Goal: Communication & Community: Ask a question

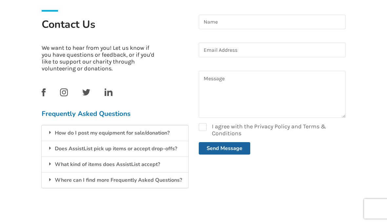
scroll to position [151, 0]
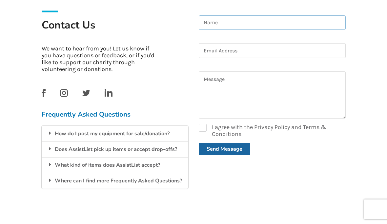
click at [249, 21] on input at bounding box center [272, 23] width 147 height 15
type input "Frau"
click at [261, 47] on input at bounding box center [272, 51] width 147 height 15
type input "Olympedegouche100@gmail.com"
click at [234, 84] on textarea at bounding box center [272, 95] width 147 height 47
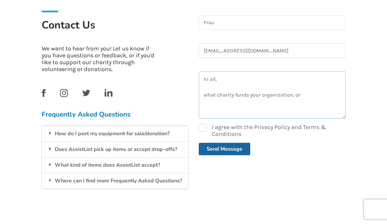
click at [302, 97] on textarea "hi all, what charity funds your organization, or" at bounding box center [272, 95] width 147 height 47
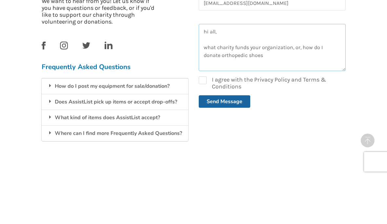
click at [215, 72] on textarea "hi all, what charity funds your organization, or, how do I donate orthopedic sh…" at bounding box center [272, 95] width 147 height 47
click at [207, 72] on textarea "hi all, what charity funds your organization, or, how do I donate orthopaedic s…" at bounding box center [272, 95] width 147 height 47
click at [311, 72] on textarea "hi all, what charity funds your organization, or, how do I donate barely worn e…" at bounding box center [272, 95] width 147 height 47
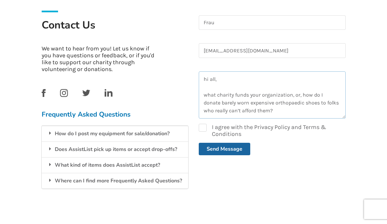
click at [296, 93] on textarea "hi all, what charity funds your organization, or, how do I donate barely worn e…" at bounding box center [272, 95] width 147 height 47
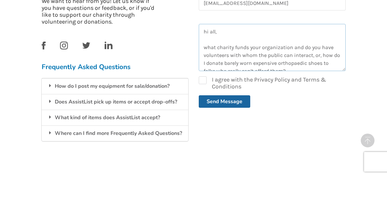
type textarea "hi all, what charity funds your organization and do you have volunteers with wh…"
click at [203, 124] on label "I agree with the Privacy Policy and Terms & Conditions" at bounding box center [272, 131] width 147 height 14
checkbox input "true"
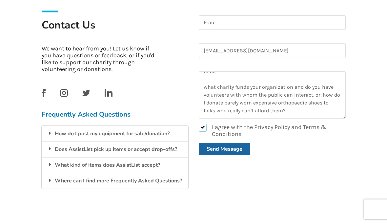
scroll to position [8, 0]
click at [294, 111] on textarea "hi all, what charity funds your organization and do you have volunteers with wh…" at bounding box center [272, 95] width 147 height 47
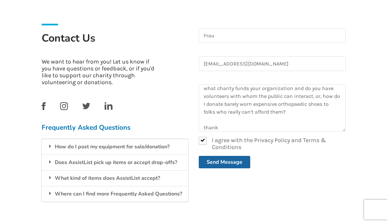
scroll to position [137, 0]
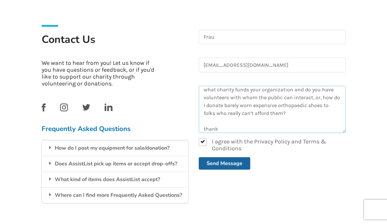
click at [225, 127] on textarea "hi all, what charity funds your organization and do you have volunteers with wh…" at bounding box center [272, 109] width 147 height 47
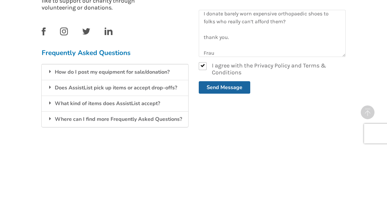
scroll to position [180, 0]
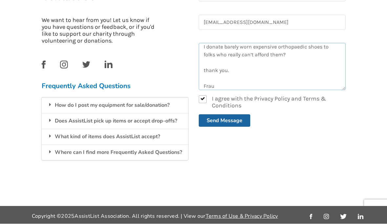
type textarea "hi all, what charity funds your organization and do you have volunteers with wh…"
click at [217, 122] on button "Send Message" at bounding box center [224, 121] width 51 height 12
checkbox input "false"
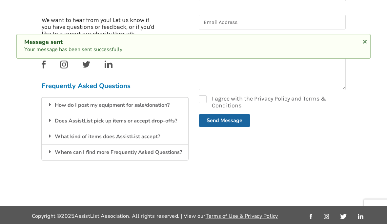
scroll to position [0, 0]
click at [148, 101] on div "How do I post my equipment for sale/donation?" at bounding box center [115, 106] width 147 height 16
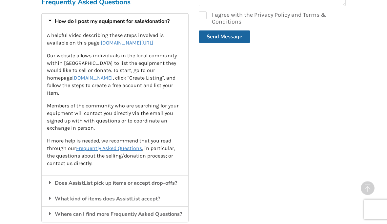
scroll to position [266, 0]
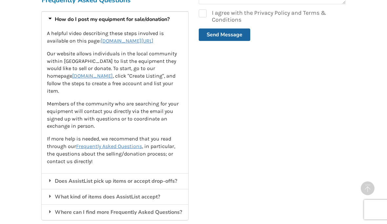
click at [157, 174] on div "Does AssistList pick up items or accept drop-offs?" at bounding box center [115, 181] width 147 height 16
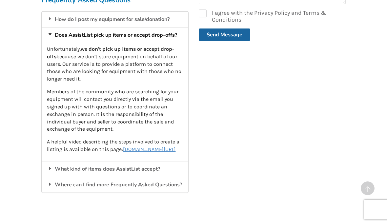
click at [151, 172] on div "What kind of items does AssistList accept?" at bounding box center [115, 169] width 147 height 16
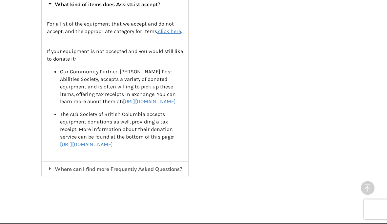
scroll to position [311, 0]
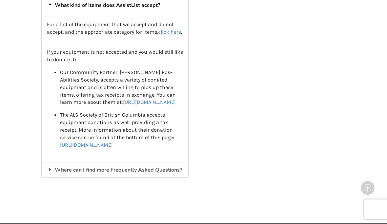
click at [158, 35] on u "click here" at bounding box center [169, 32] width 23 height 6
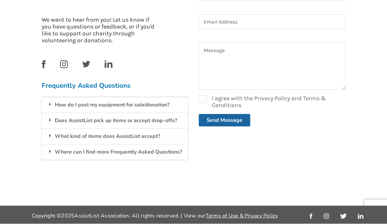
click at [78, 150] on div "Where can I find more Frequently Asked Questions?" at bounding box center [115, 153] width 147 height 16
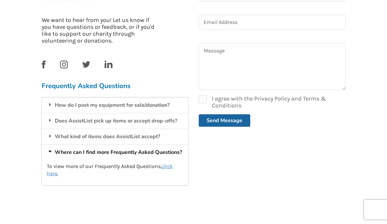
click at [172, 163] on u "click here." at bounding box center [110, 170] width 126 height 14
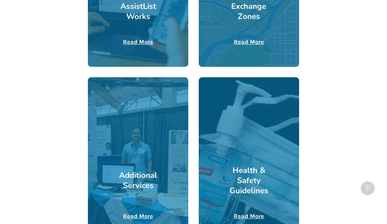
scroll to position [289, 0]
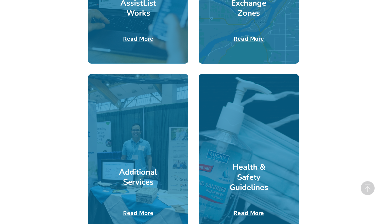
click at [134, 212] on u "Read More" at bounding box center [138, 213] width 30 height 7
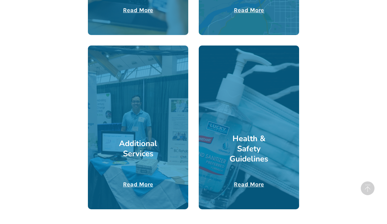
click at [248, 186] on u "Read More" at bounding box center [249, 184] width 30 height 7
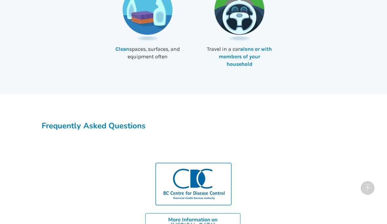
scroll to position [469, 0]
click at [91, 121] on h3 "Frequently Asked Questions" at bounding box center [194, 126] width 304 height 11
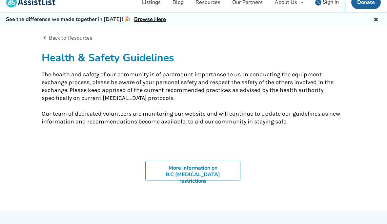
scroll to position [0, 0]
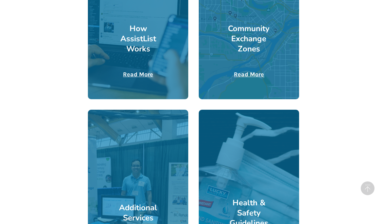
scroll to position [243, 0]
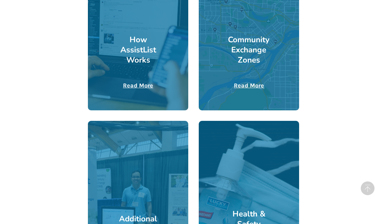
click at [140, 87] on u "Read More" at bounding box center [138, 85] width 30 height 7
click at [243, 84] on u "Read More" at bounding box center [249, 85] width 30 height 7
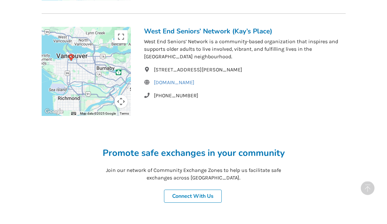
scroll to position [459, 0]
click at [192, 191] on link "Connect With Us" at bounding box center [193, 195] width 58 height 13
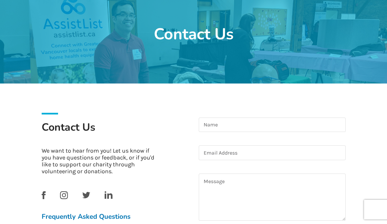
scroll to position [49, 0]
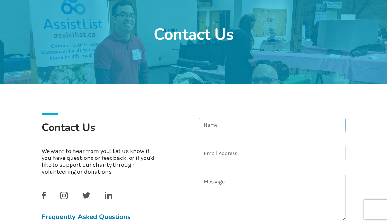
click at [227, 127] on input at bounding box center [272, 125] width 147 height 15
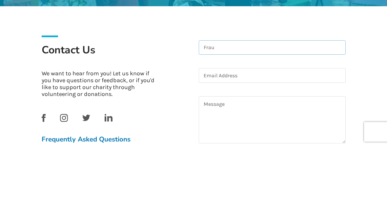
type input "Frau"
click at [261, 146] on input at bounding box center [272, 153] width 147 height 15
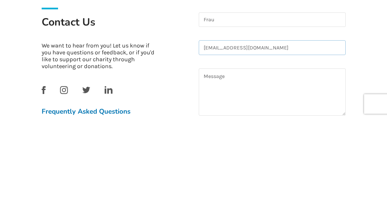
type input "[EMAIL_ADDRESS][DOMAIN_NAME]"
click at [219, 174] on textarea at bounding box center [272, 197] width 147 height 47
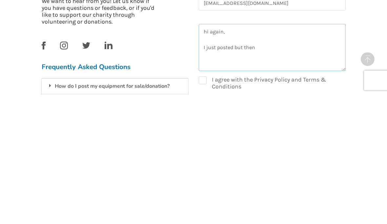
click at [237, 153] on textarea "hi again, I just posted but then" at bounding box center [272, 176] width 147 height 47
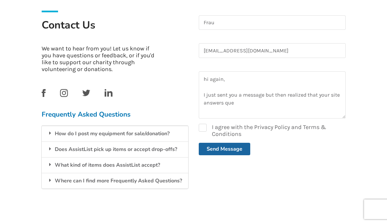
click at [80, 180] on div "Where can I find more Frequently Asked Questions?" at bounding box center [115, 181] width 147 height 16
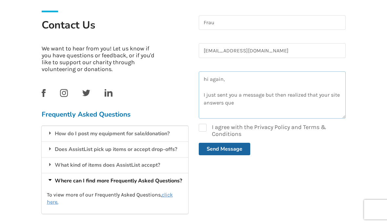
click at [242, 101] on textarea "hi again, I just sent you a message but then realized that your site answers que" at bounding box center [272, 94] width 147 height 47
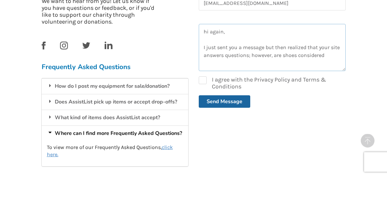
click at [284, 72] on textarea "hi again, I just sent you a message but then realized that your site answers qu…" at bounding box center [272, 95] width 147 height 47
click at [237, 72] on textarea "hi again, I just sent you a message but then realized that your site answers qu…" at bounding box center [272, 95] width 147 height 47
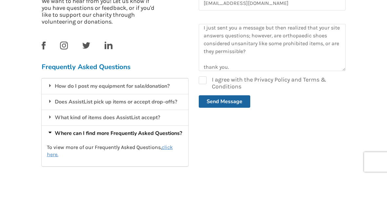
scroll to position [176, 0]
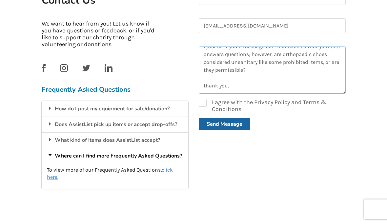
click at [236, 80] on textarea "hi again, I just sent you a message but then realized that your site answers qu…" at bounding box center [272, 70] width 147 height 47
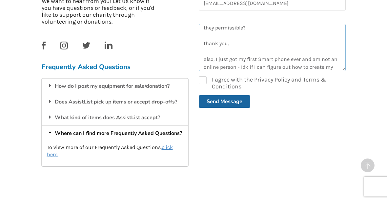
scroll to position [51, 0]
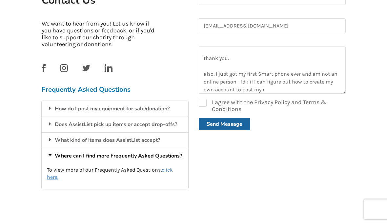
click at [109, 149] on div "Where can I find more Frequently Asked Questions?" at bounding box center [115, 157] width 147 height 16
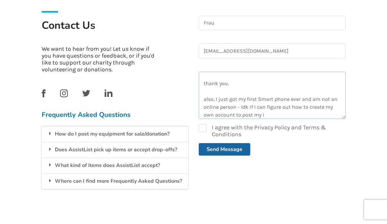
click at [268, 115] on textarea "hi again, I just sent you a message but then realized that your site answers qu…" at bounding box center [272, 95] width 147 height 47
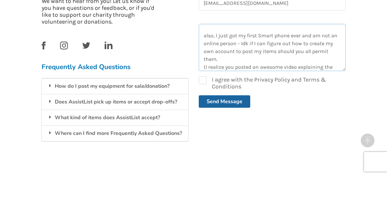
scroll to position [75, 0]
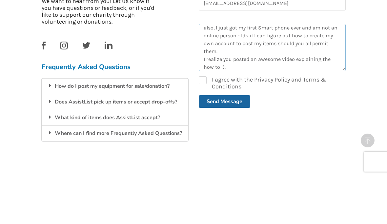
click at [239, 72] on textarea "hi again, I just sent you a message but then realized that your site answers qu…" at bounding box center [272, 95] width 147 height 47
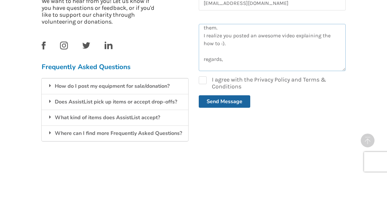
scroll to position [106, 0]
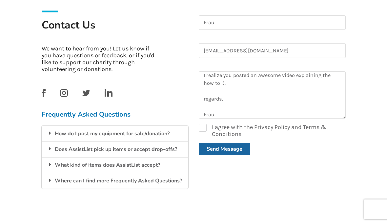
type textarea "hi again, I just sent you a message but then realized that your site answers qu…"
click at [225, 146] on button "Send Message" at bounding box center [224, 149] width 51 height 12
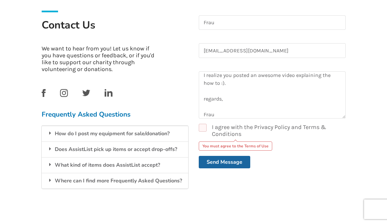
click at [201, 127] on label "I agree with the Privacy Policy and Terms & Conditions" at bounding box center [272, 131] width 147 height 14
checkbox input "true"
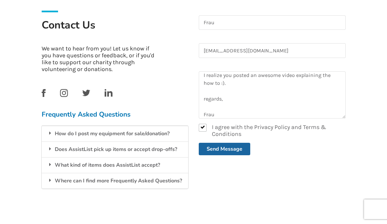
click at [225, 146] on button "Send Message" at bounding box center [224, 149] width 51 height 12
checkbox input "false"
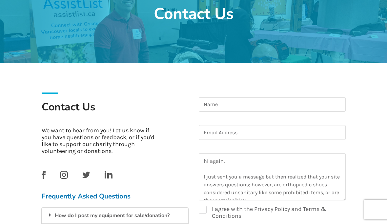
scroll to position [0, 0]
